Goal: Task Accomplishment & Management: Manage account settings

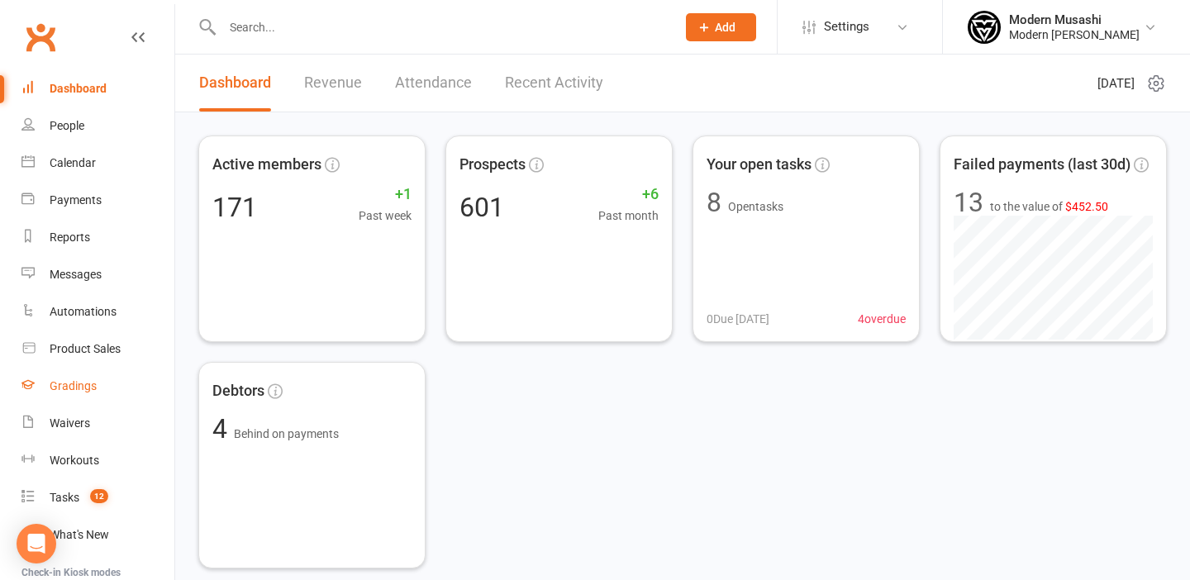
click at [83, 390] on div "Gradings" at bounding box center [73, 385] width 47 height 13
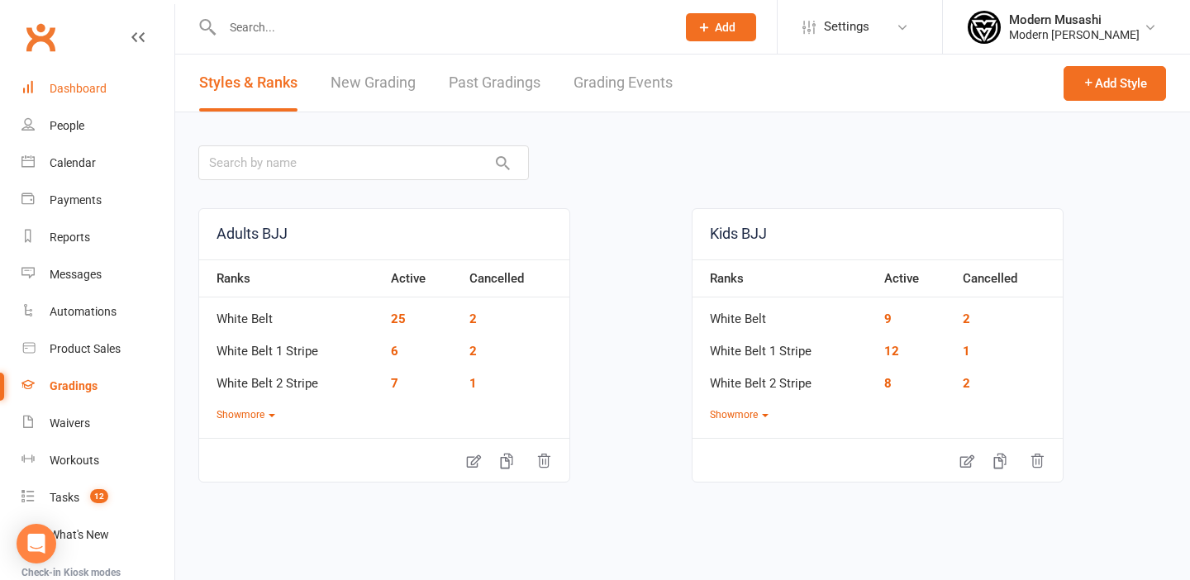
click at [72, 96] on link "Dashboard" at bounding box center [97, 88] width 153 height 37
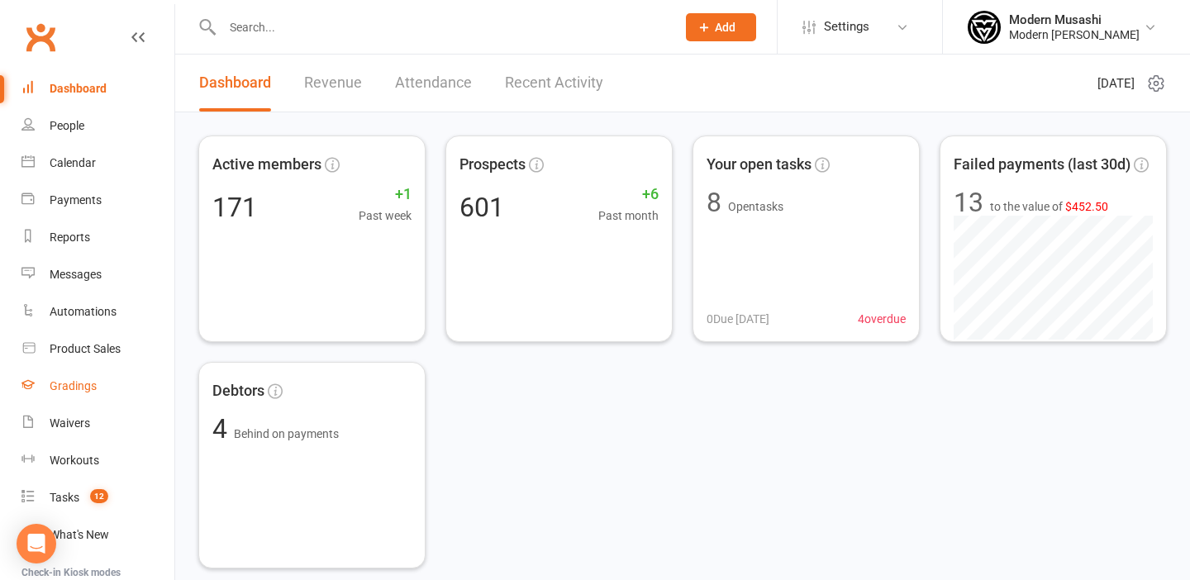
click at [69, 389] on div "Gradings" at bounding box center [73, 385] width 47 height 13
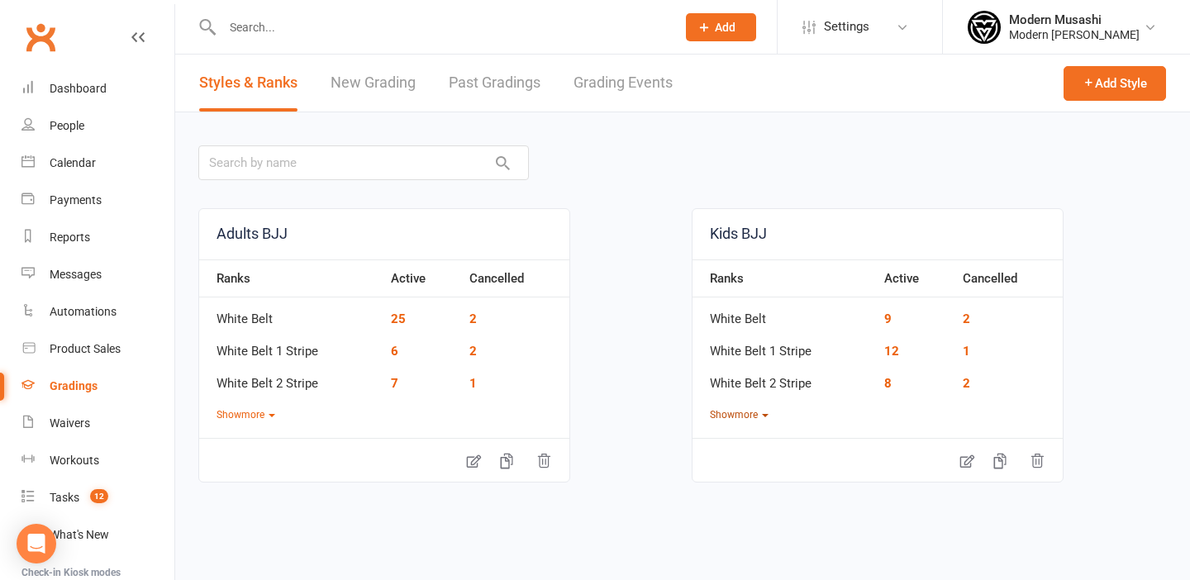
click at [751, 416] on button "Show more" at bounding box center [739, 416] width 59 height 16
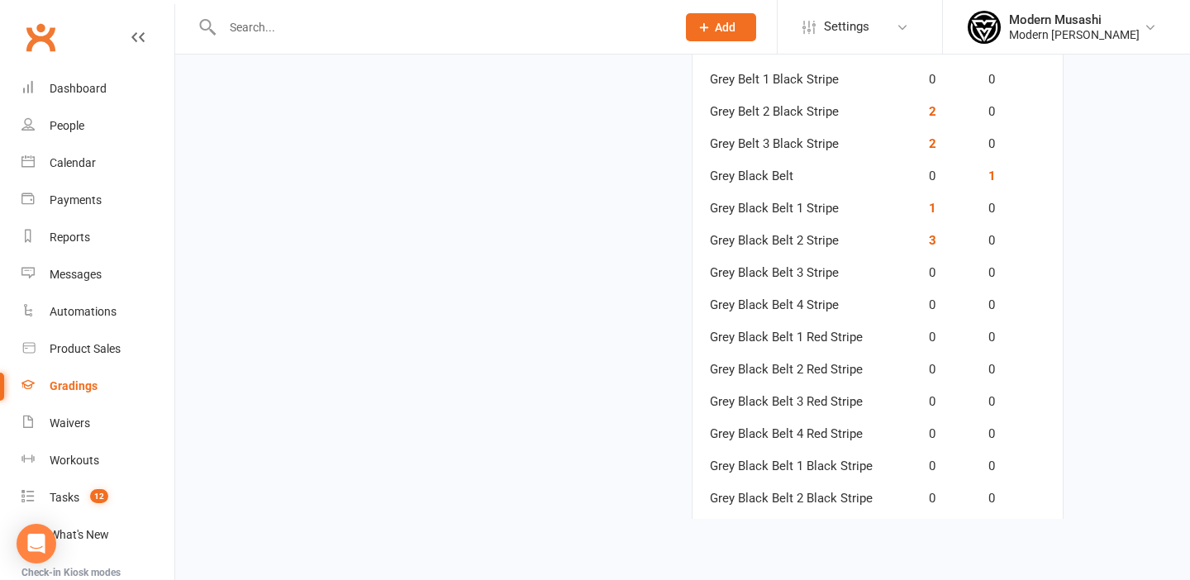
scroll to position [1098, 0]
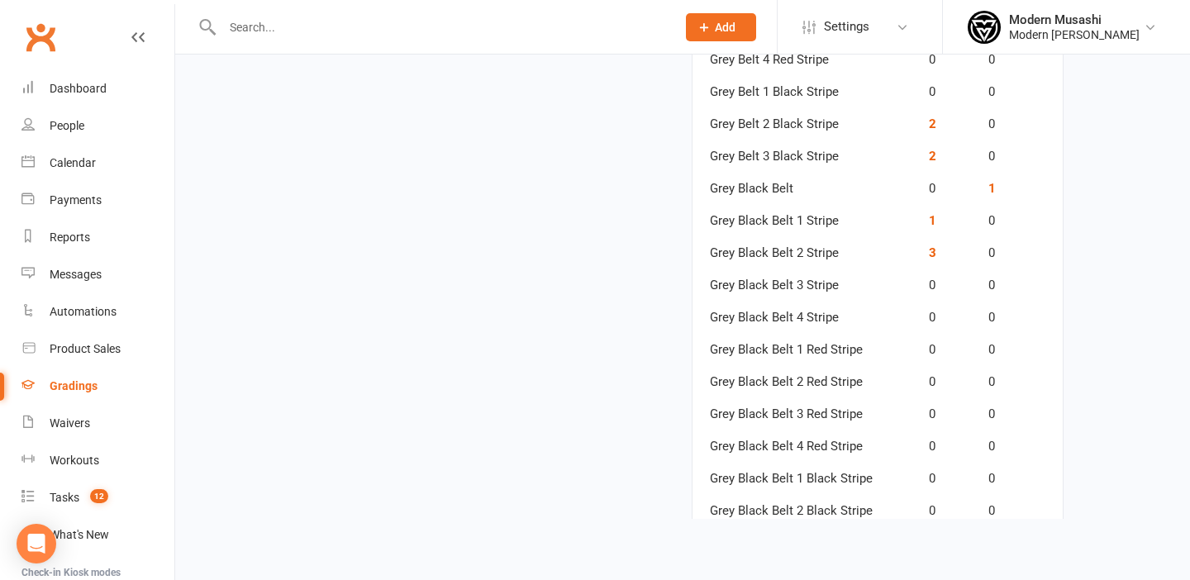
click at [770, 253] on td "Grey Black Belt 2 Stripe" at bounding box center [807, 247] width 228 height 32
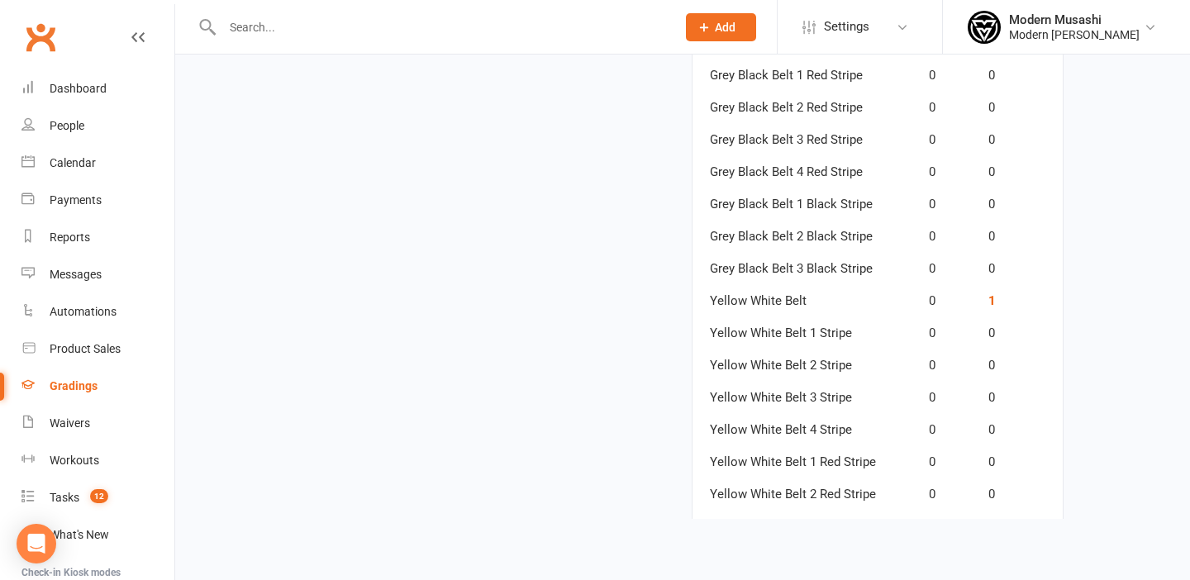
scroll to position [1406, 0]
click at [88, 85] on div "Dashboard" at bounding box center [78, 88] width 57 height 13
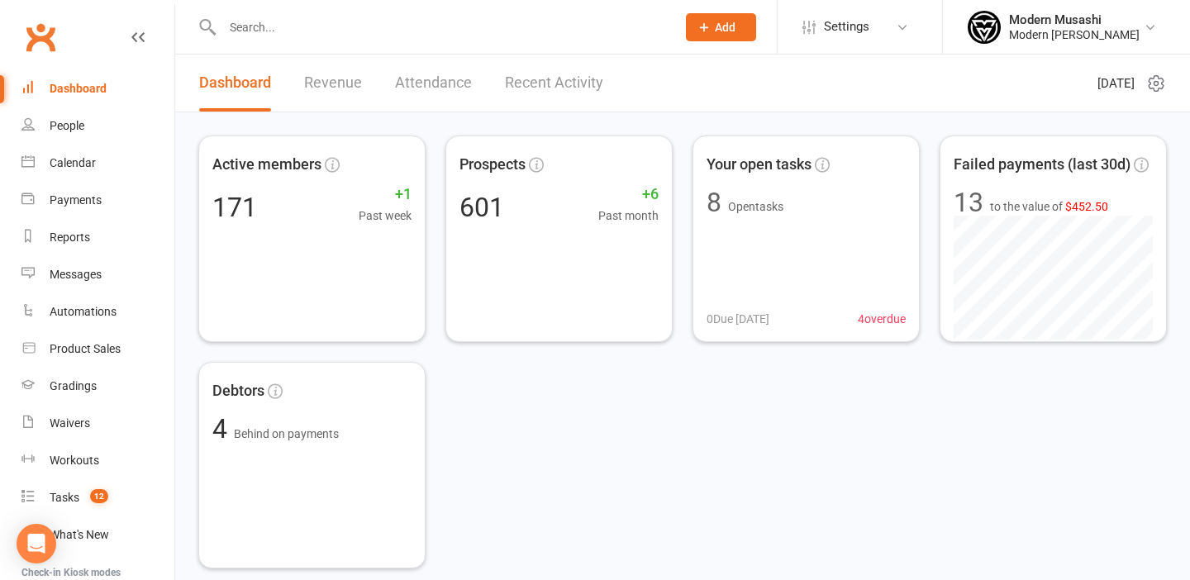
click at [245, 27] on input "text" at bounding box center [440, 27] width 447 height 23
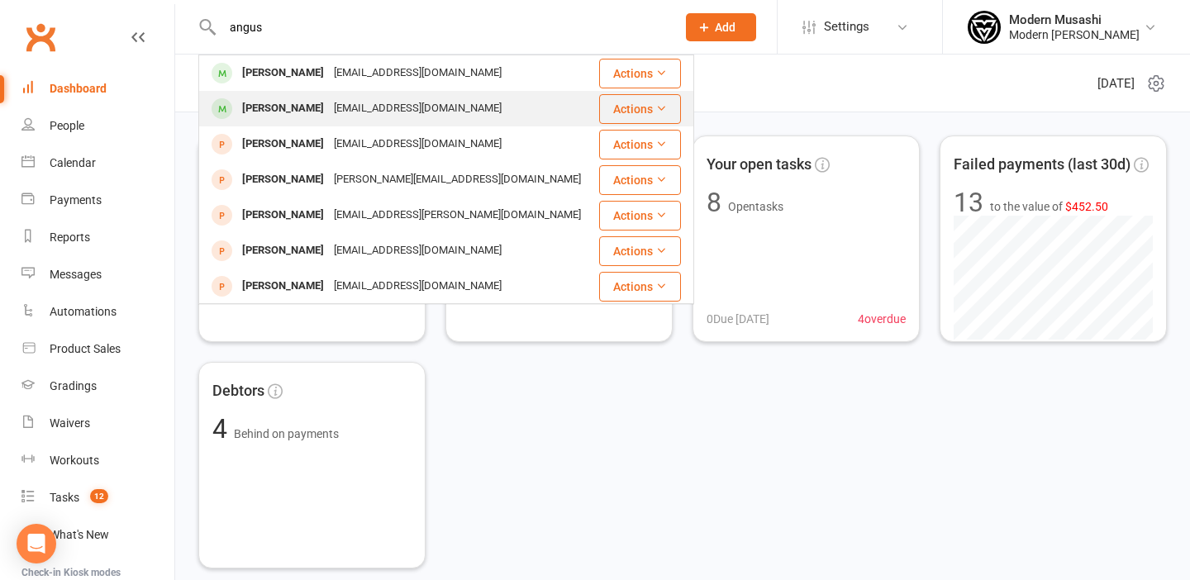
type input "angus"
click at [284, 106] on div "[PERSON_NAME]" at bounding box center [283, 109] width 92 height 24
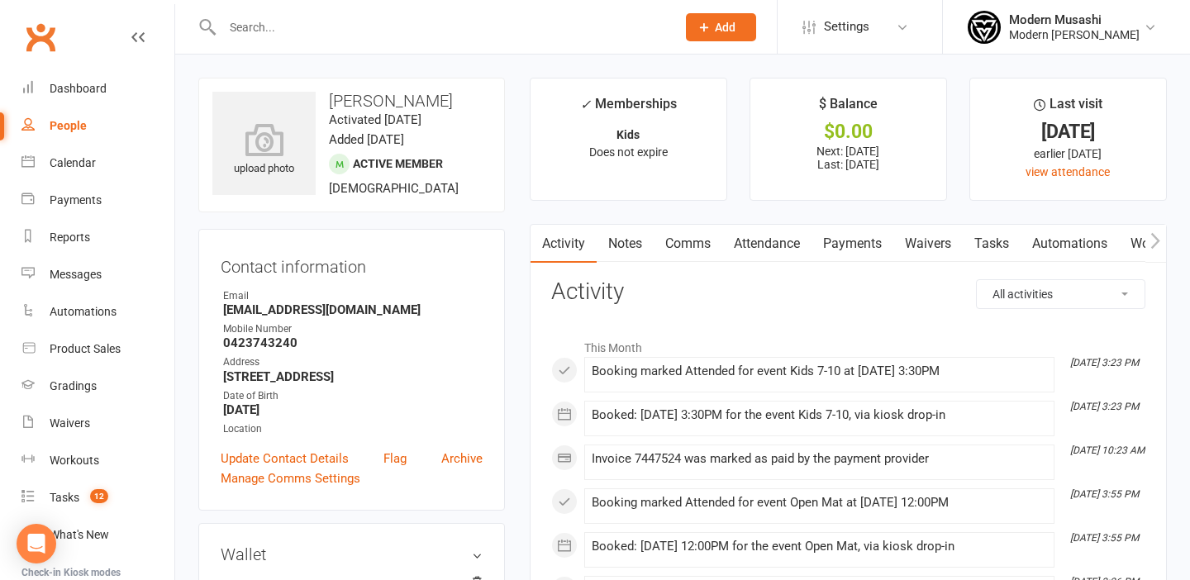
click at [1155, 236] on icon "button" at bounding box center [1156, 240] width 9 height 16
click at [1109, 250] on link "Gradings / Promotions" at bounding box center [1152, 244] width 156 height 38
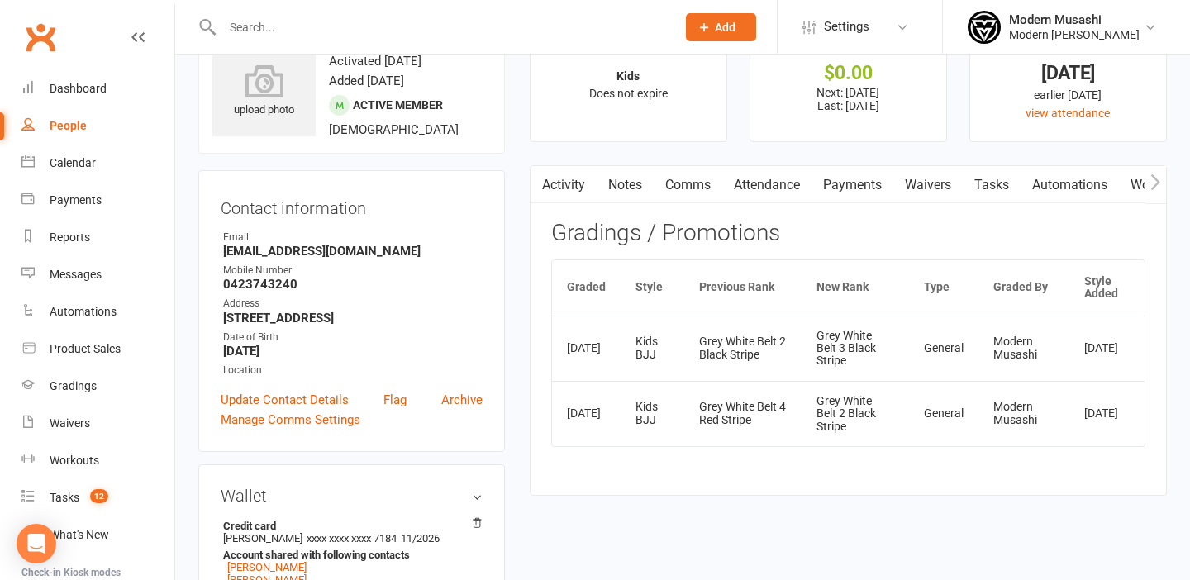
scroll to position [54, 0]
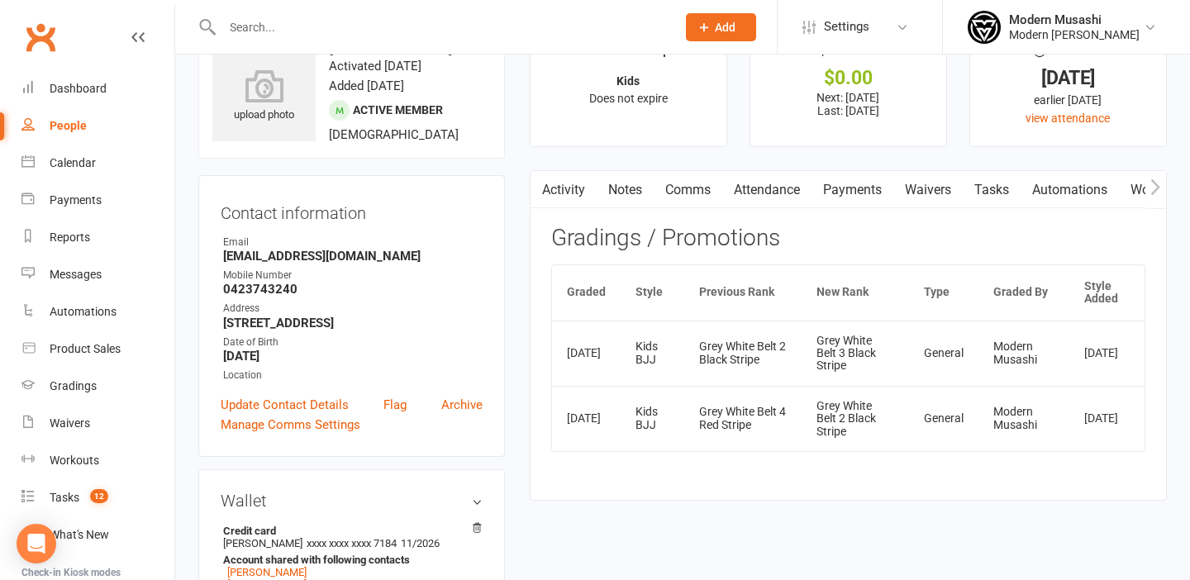
click at [1153, 188] on icon "button" at bounding box center [1156, 187] width 10 height 17
click at [1152, 188] on icon "button" at bounding box center [1156, 187] width 10 height 17
